Goal: Information Seeking & Learning: Learn about a topic

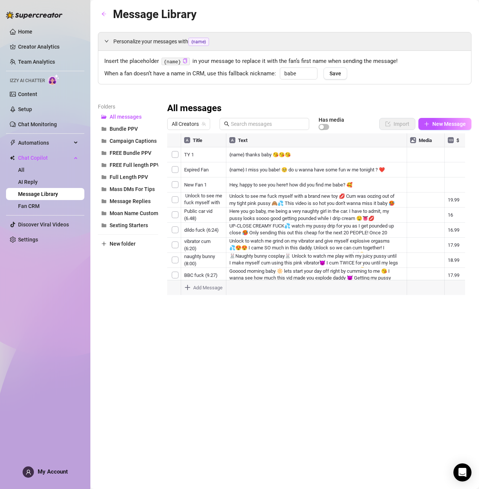
click at [44, 68] on ul "Home Creator Analytics Team Analytics Izzy AI Chatter Content Setup Chat Monito…" at bounding box center [45, 136] width 78 height 226
click at [45, 61] on link "Team Analytics" at bounding box center [36, 62] width 37 height 6
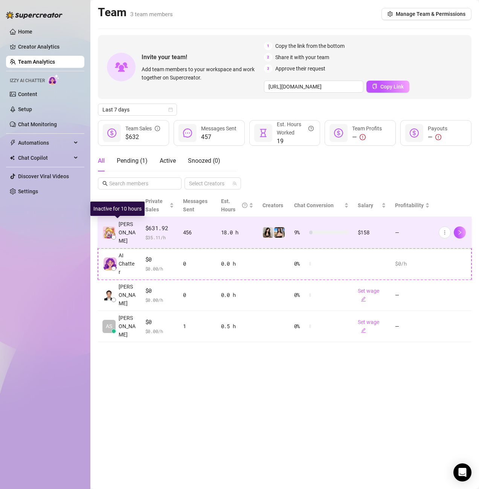
click at [128, 230] on span "[PERSON_NAME]" at bounding box center [128, 232] width 18 height 25
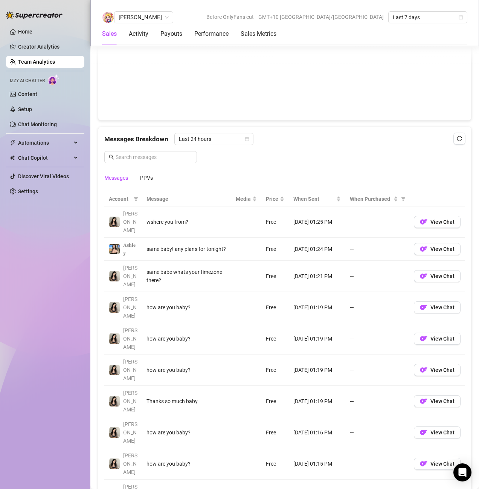
scroll to position [414, 0]
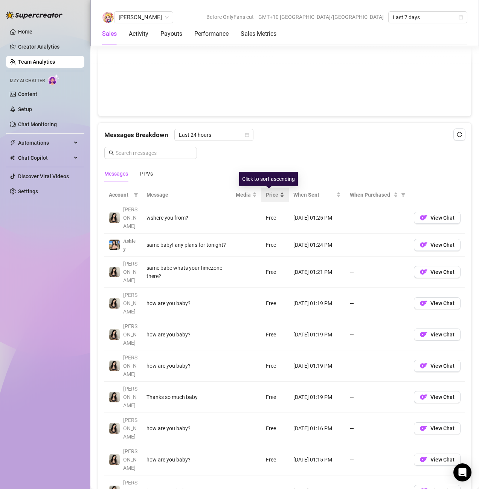
click at [269, 196] on span "Price" at bounding box center [272, 195] width 12 height 8
click at [226, 140] on span "Last 24 hours" at bounding box center [214, 134] width 70 height 11
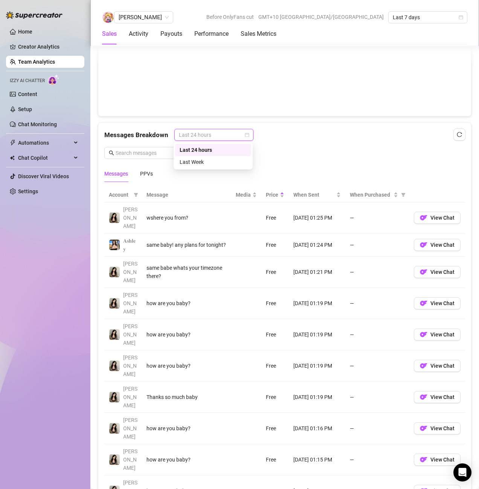
click at [227, 138] on span "Last 24 hours" at bounding box center [214, 134] width 70 height 11
click at [284, 166] on div "Messages PPVs" at bounding box center [284, 173] width 361 height 17
click at [203, 136] on span "Last 24 hours" at bounding box center [214, 134] width 70 height 11
click at [203, 159] on div "Last Week" at bounding box center [213, 162] width 67 height 8
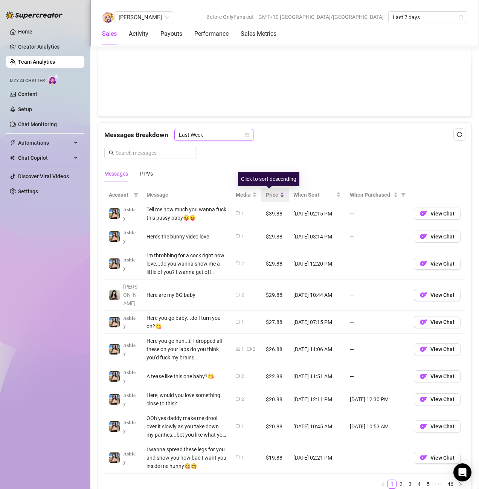
click at [275, 194] on div "Price" at bounding box center [275, 195] width 18 height 8
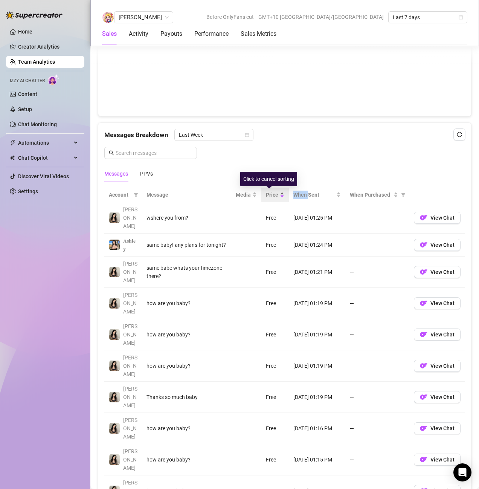
click at [275, 194] on div "Price" at bounding box center [275, 195] width 18 height 8
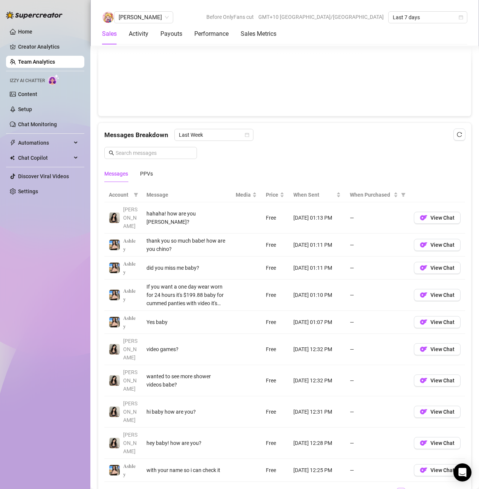
click at [396, 443] on div "Account Message Media Price When Sent When Purchased [PERSON_NAME]! how are you…" at bounding box center [284, 342] width 361 height 309
click at [406, 488] on link "3" at bounding box center [410, 492] width 8 height 8
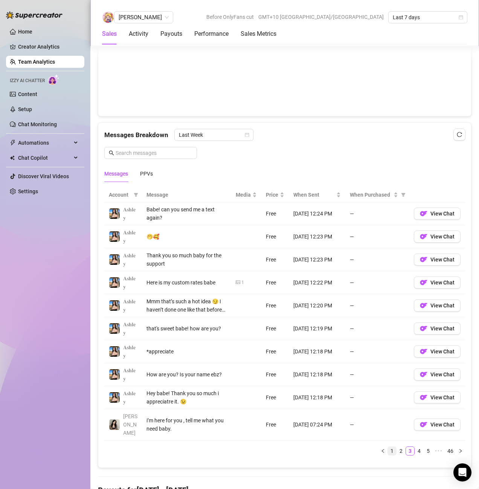
click at [388, 452] on link "1" at bounding box center [392, 451] width 8 height 8
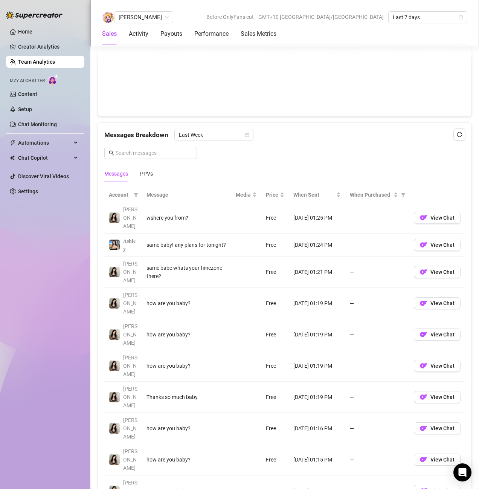
click at [287, 136] on div "Messages Breakdown Last Week" at bounding box center [284, 135] width 361 height 12
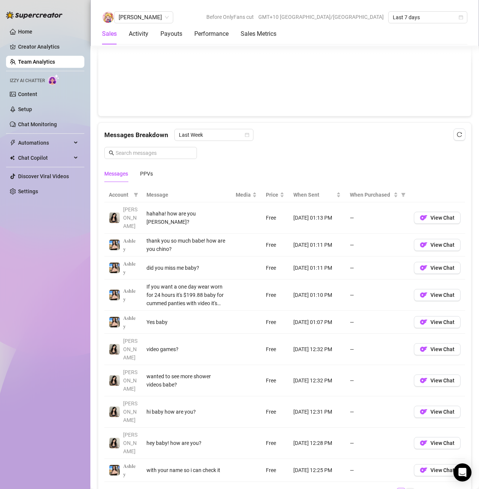
click at [406, 488] on link "3" at bounding box center [410, 492] width 8 height 8
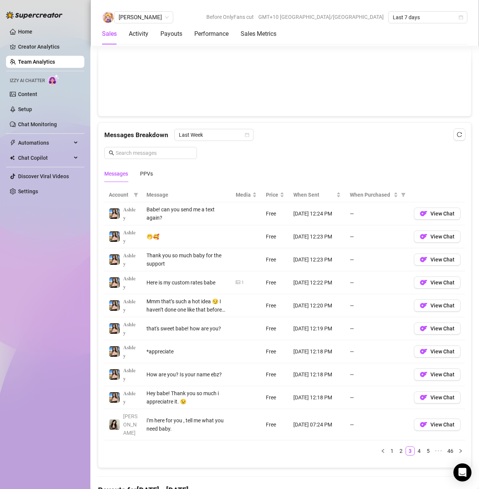
click at [332, 465] on div "Account Message Media Price When Sent When Purchased 𝐀𝐬𝐡𝐥𝐞𝐲 Babe! can you send …" at bounding box center [284, 324] width 373 height 286
click at [388, 451] on link "1" at bounding box center [392, 451] width 8 height 8
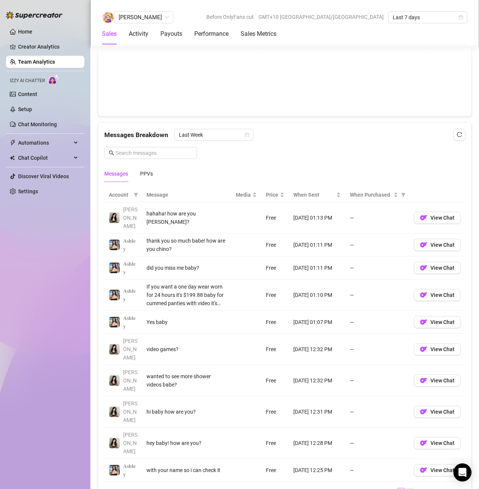
click at [406, 488] on link "3" at bounding box center [410, 492] width 8 height 8
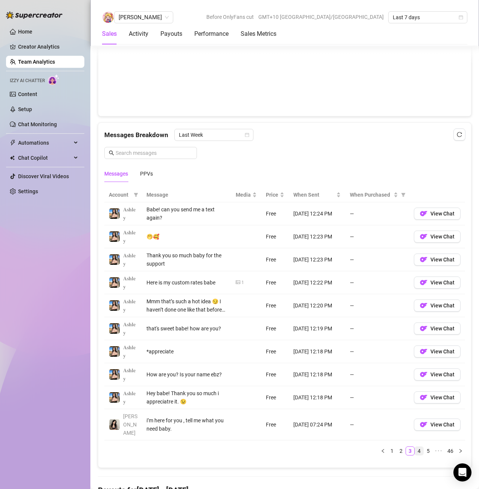
click at [415, 451] on link "4" at bounding box center [419, 451] width 8 height 8
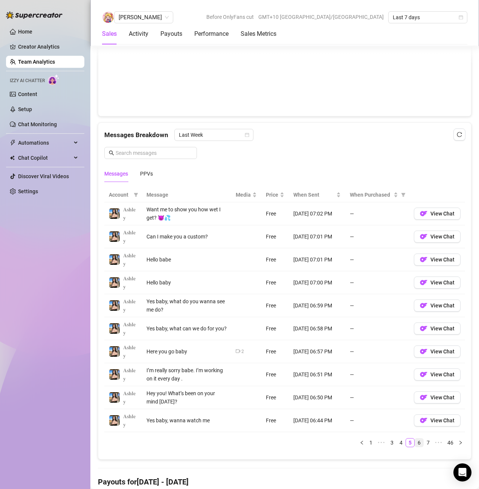
click at [415, 443] on link "6" at bounding box center [419, 442] width 8 height 8
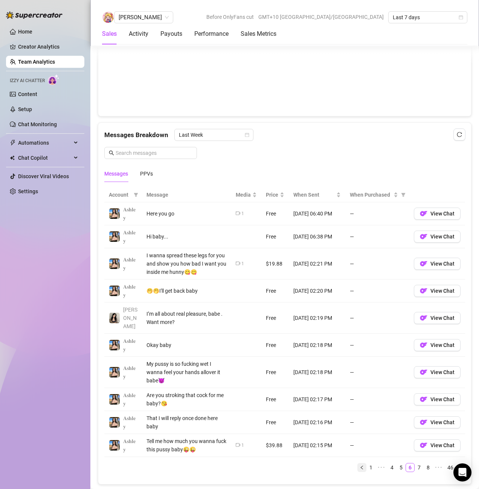
click at [357, 463] on button "button" at bounding box center [361, 467] width 9 height 9
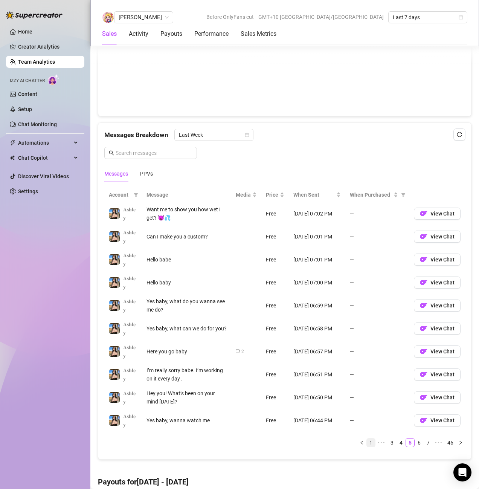
click at [367, 444] on link "1" at bounding box center [371, 442] width 8 height 8
